Goal: Find contact information: Find contact information

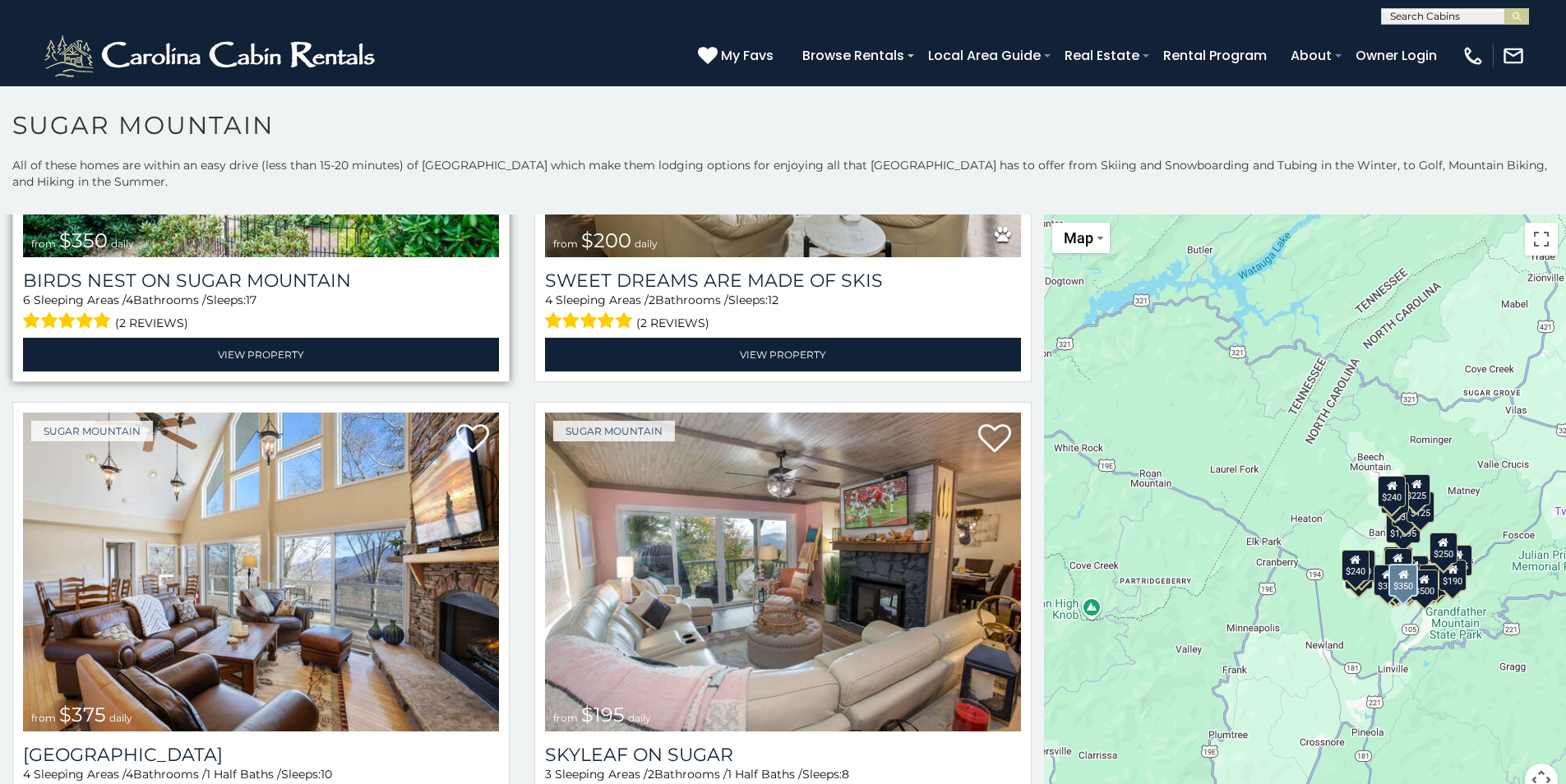
scroll to position [822, 0]
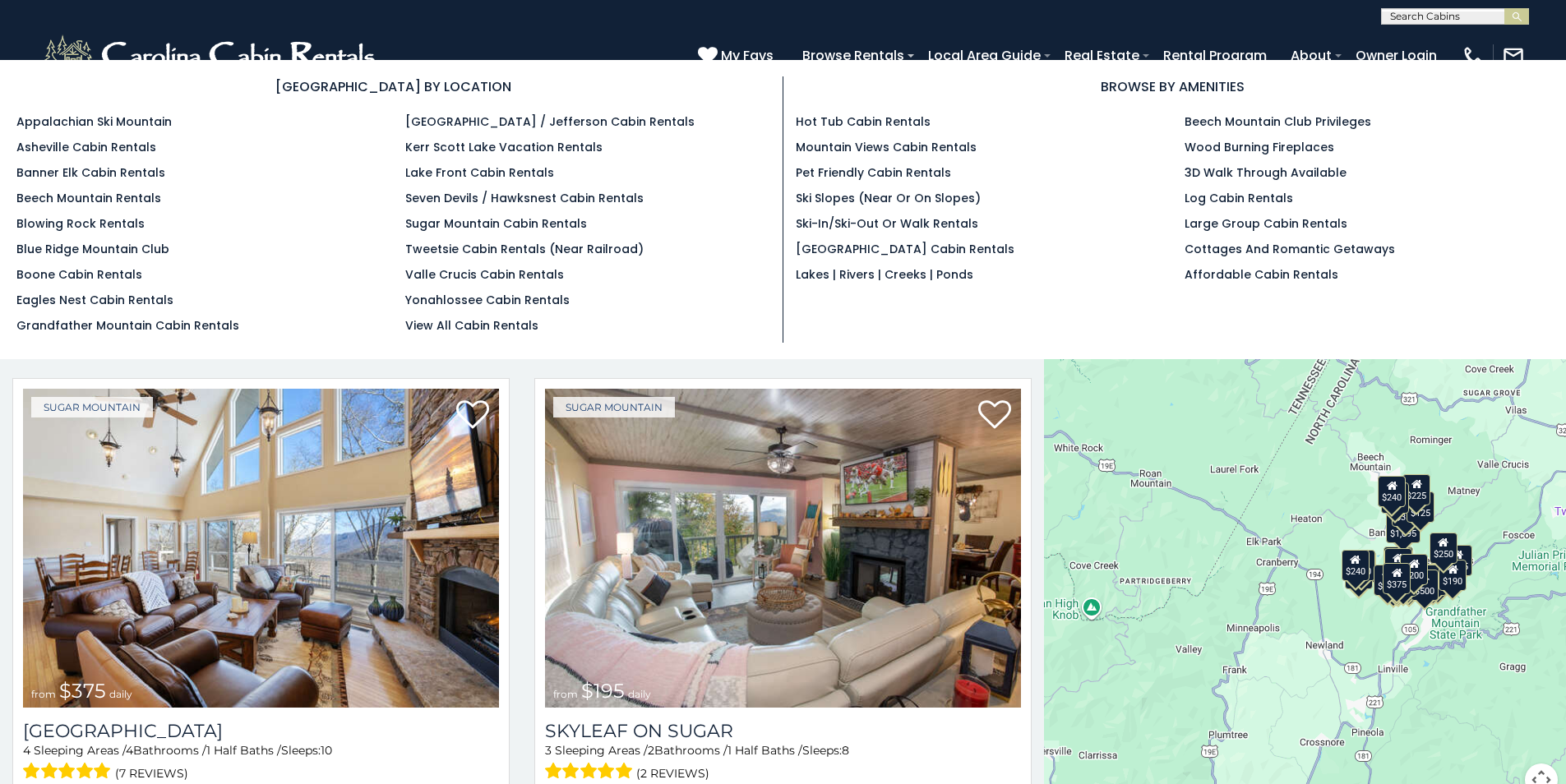
click at [885, 61] on section "[GEOGRAPHIC_DATA] BY LOCATION Appalachian Ski Mountain Asheville Cabin Rentals …" at bounding box center [783, 209] width 1566 height 299
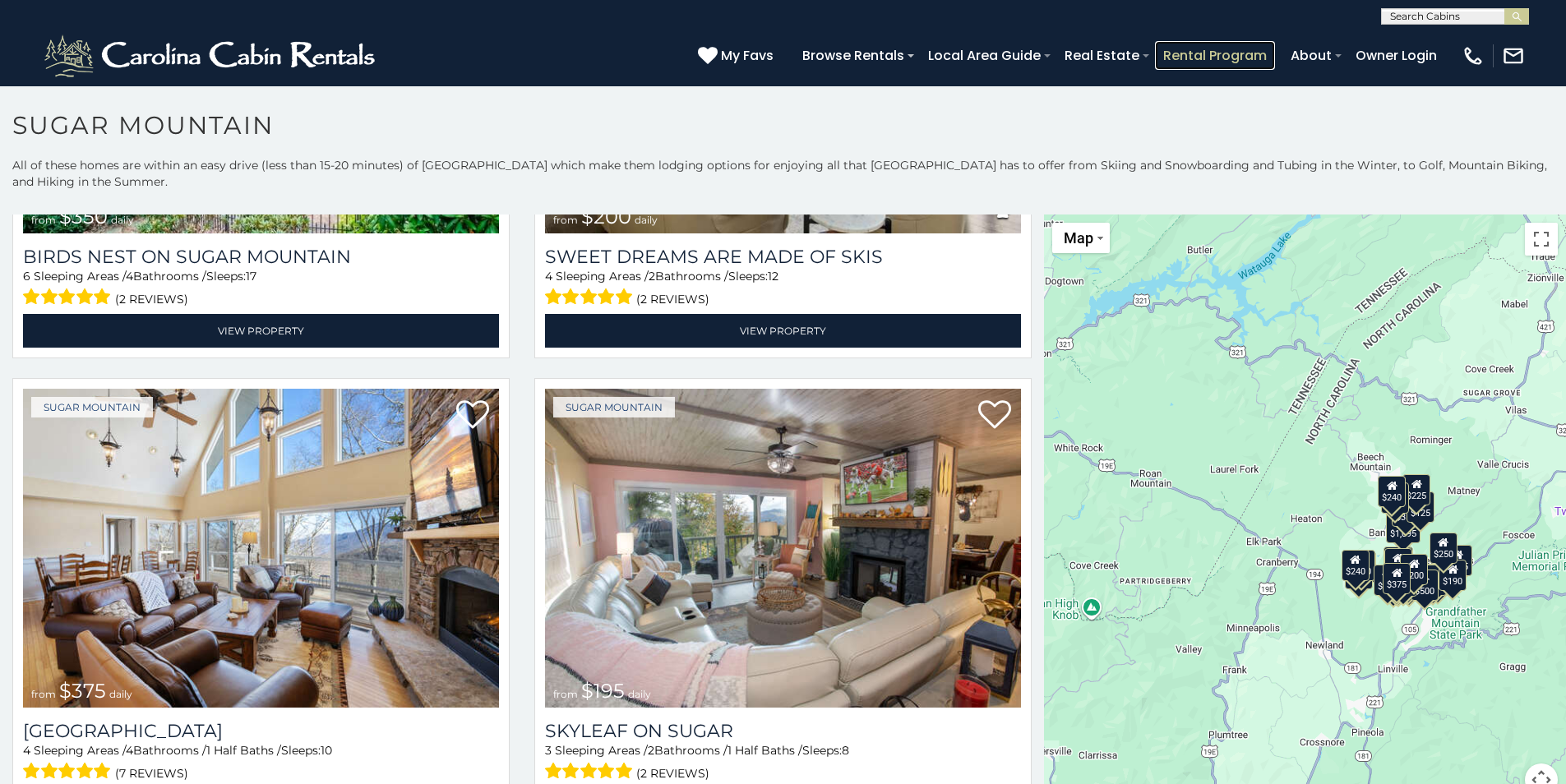
click at [1172, 59] on link "Rental Program" at bounding box center [1215, 55] width 120 height 29
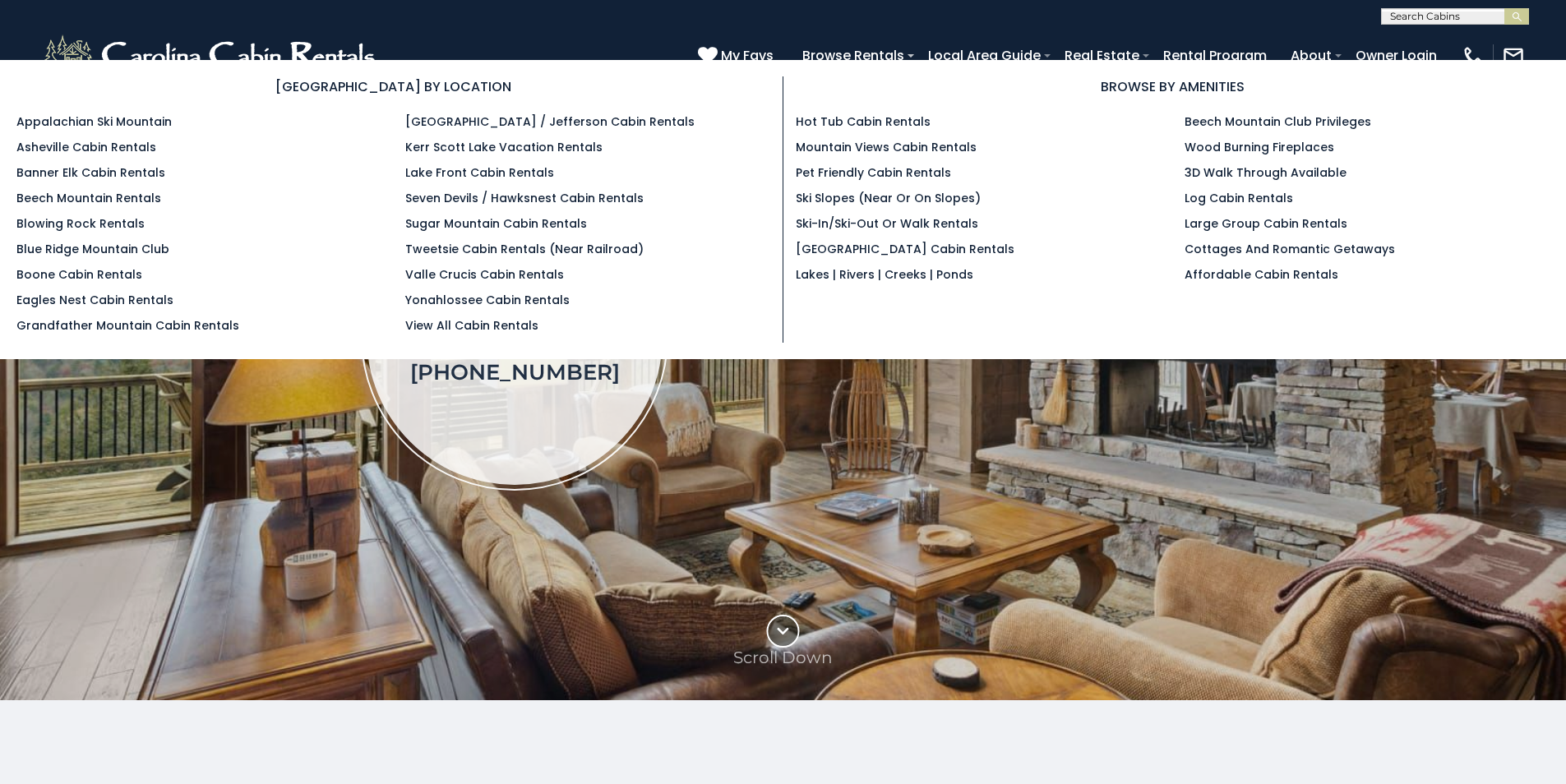
scroll to position [165, 0]
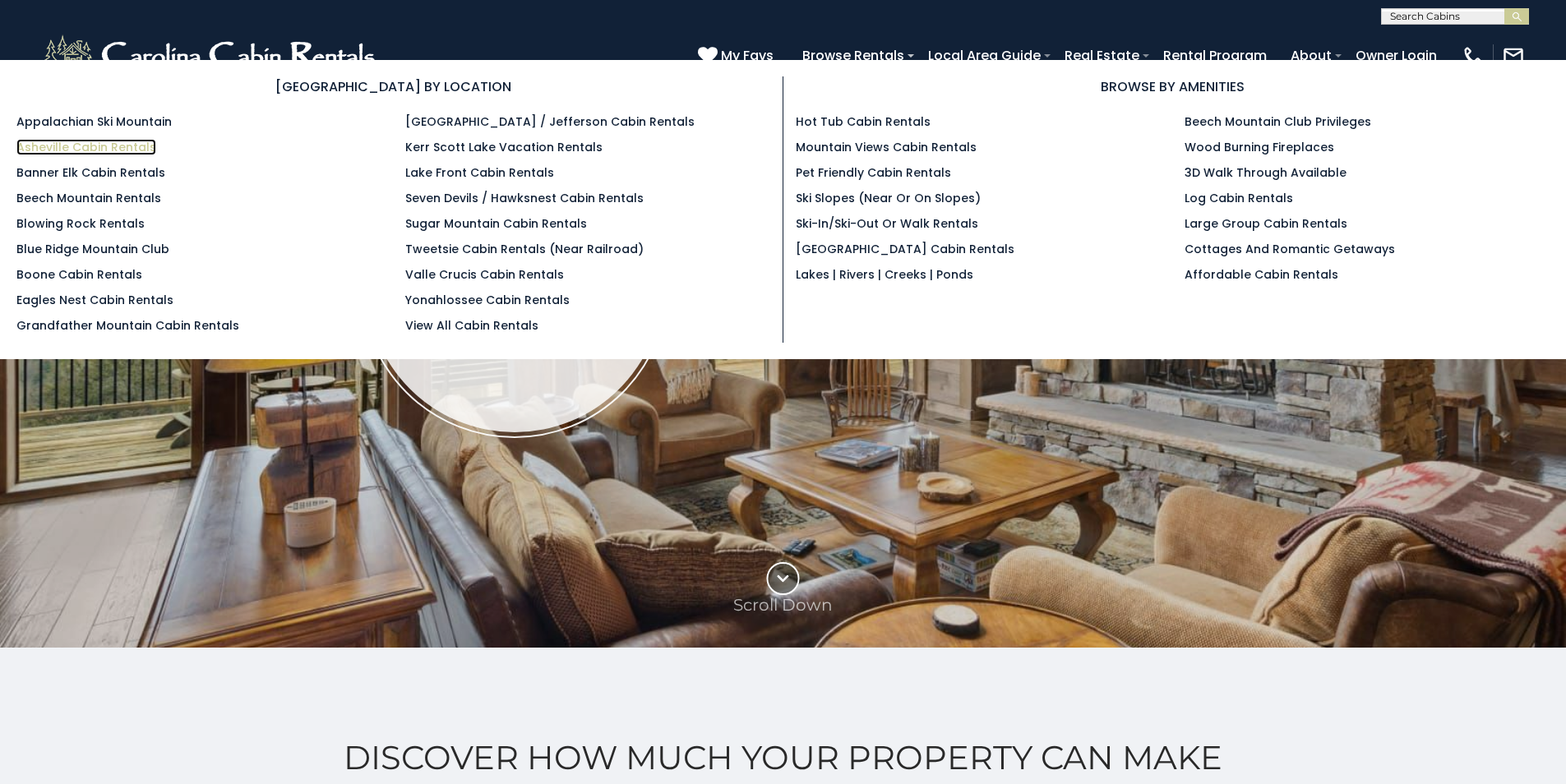
click at [25, 146] on link "Asheville Cabin Rentals" at bounding box center [86, 146] width 140 height 16
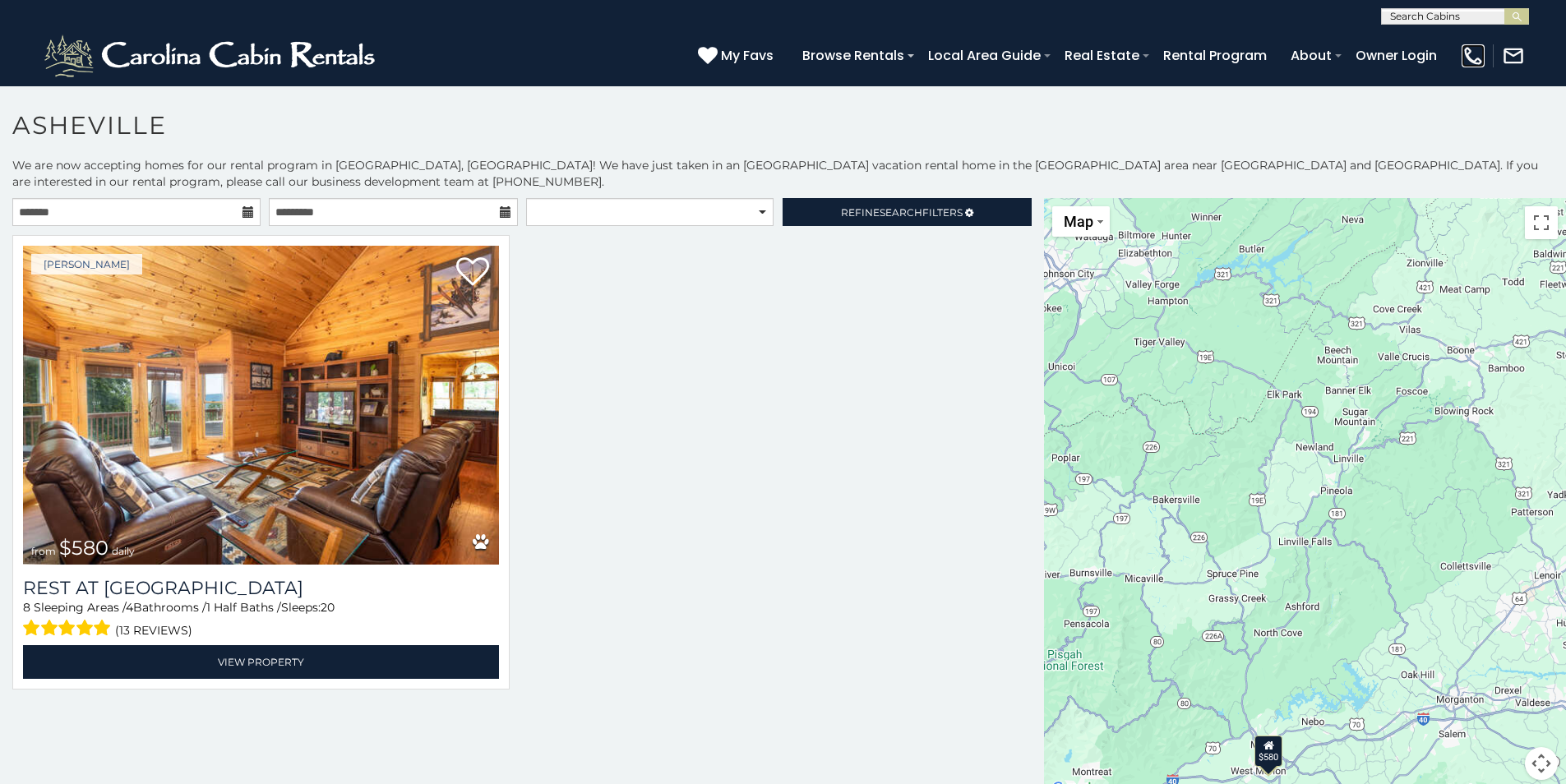
click at [1467, 62] on img at bounding box center [1473, 55] width 23 height 23
